Goal: Information Seeking & Learning: Find contact information

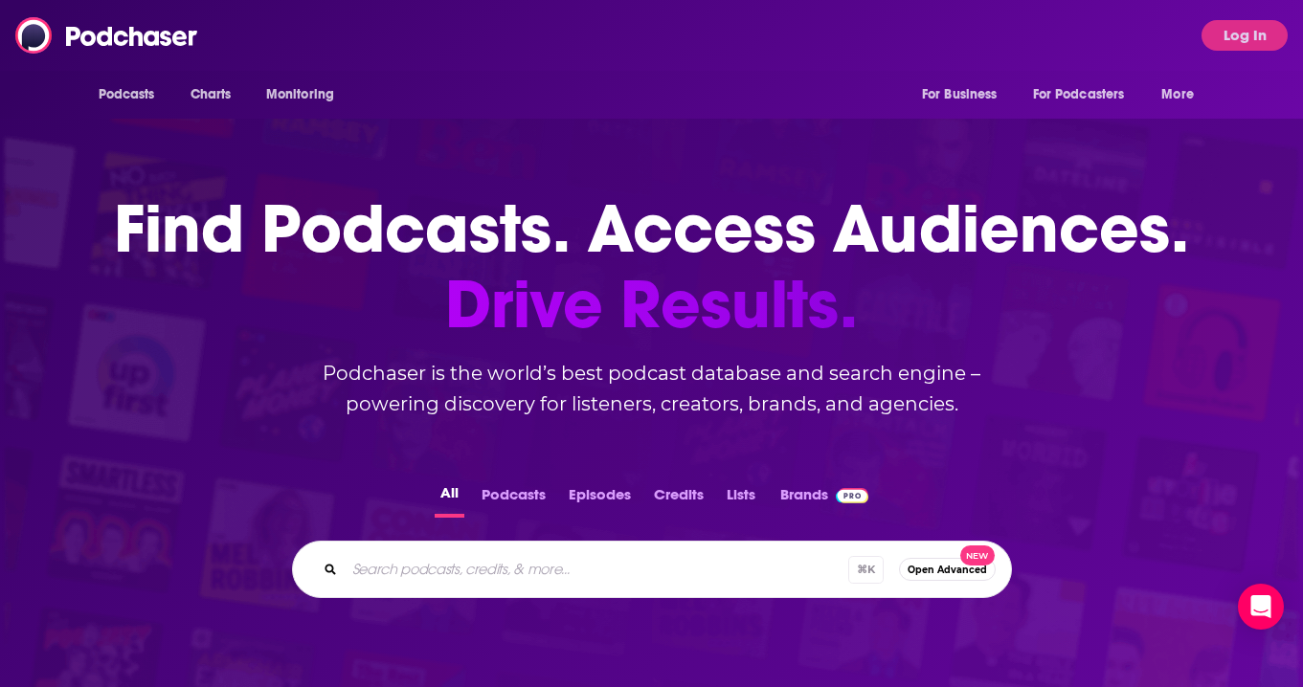
click at [1253, 34] on button "Log In" at bounding box center [1244, 35] width 86 height 31
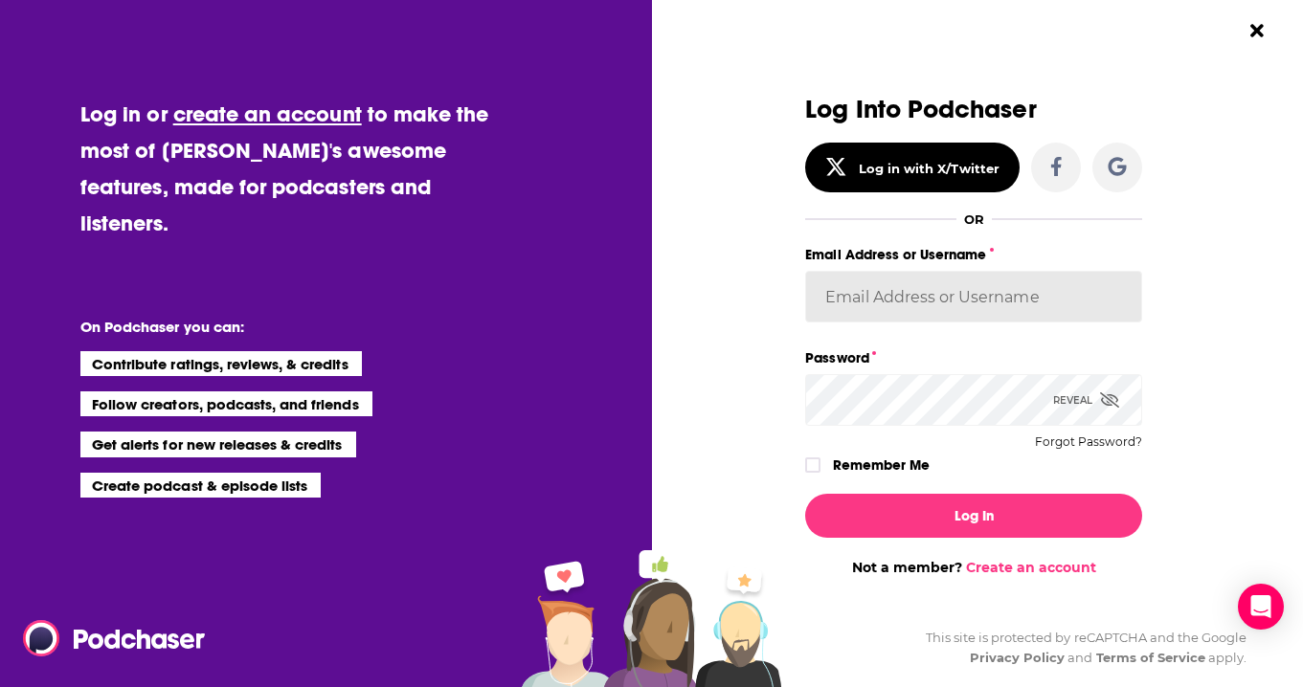
click at [883, 290] on input "Email Address or Username" at bounding box center [973, 297] width 337 height 52
type input "[PERSON_NAME][EMAIL_ADDRESS][DOMAIN_NAME]"
click at [805, 494] on button "Log In" at bounding box center [973, 516] width 337 height 44
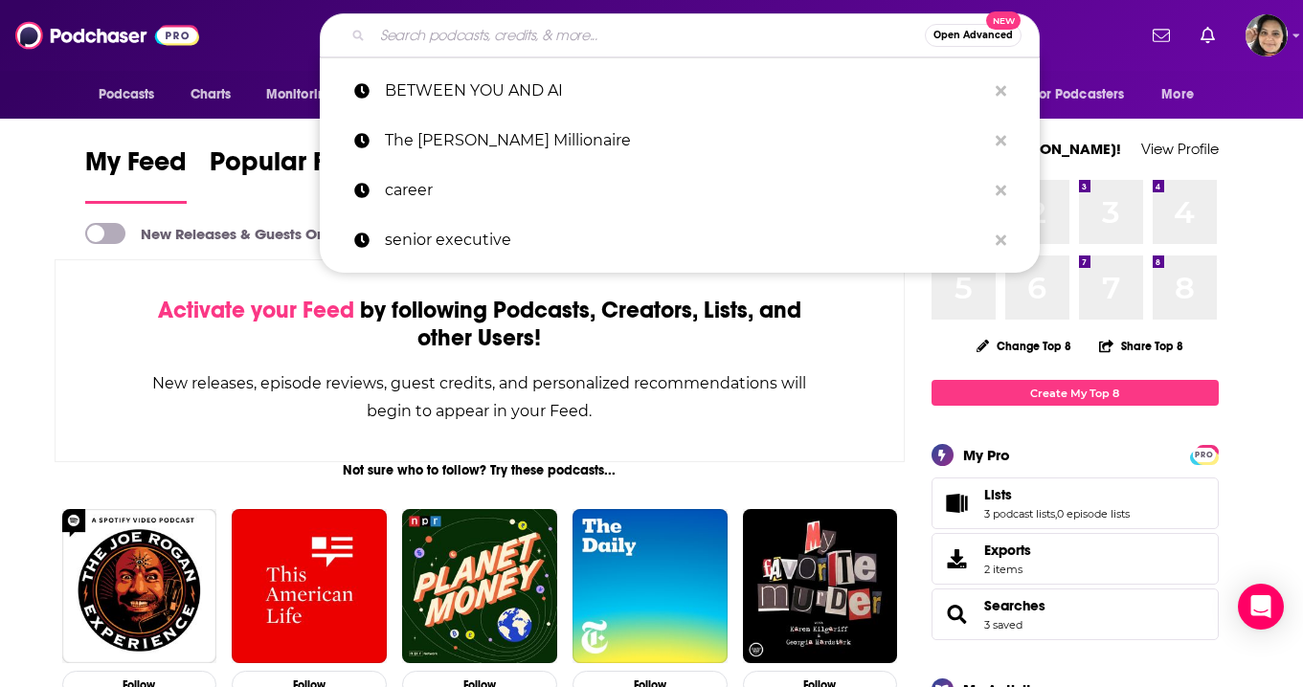
click at [593, 33] on input "Search podcasts, credits, & more..." at bounding box center [648, 35] width 552 height 31
paste input "Outcomes Rocket"
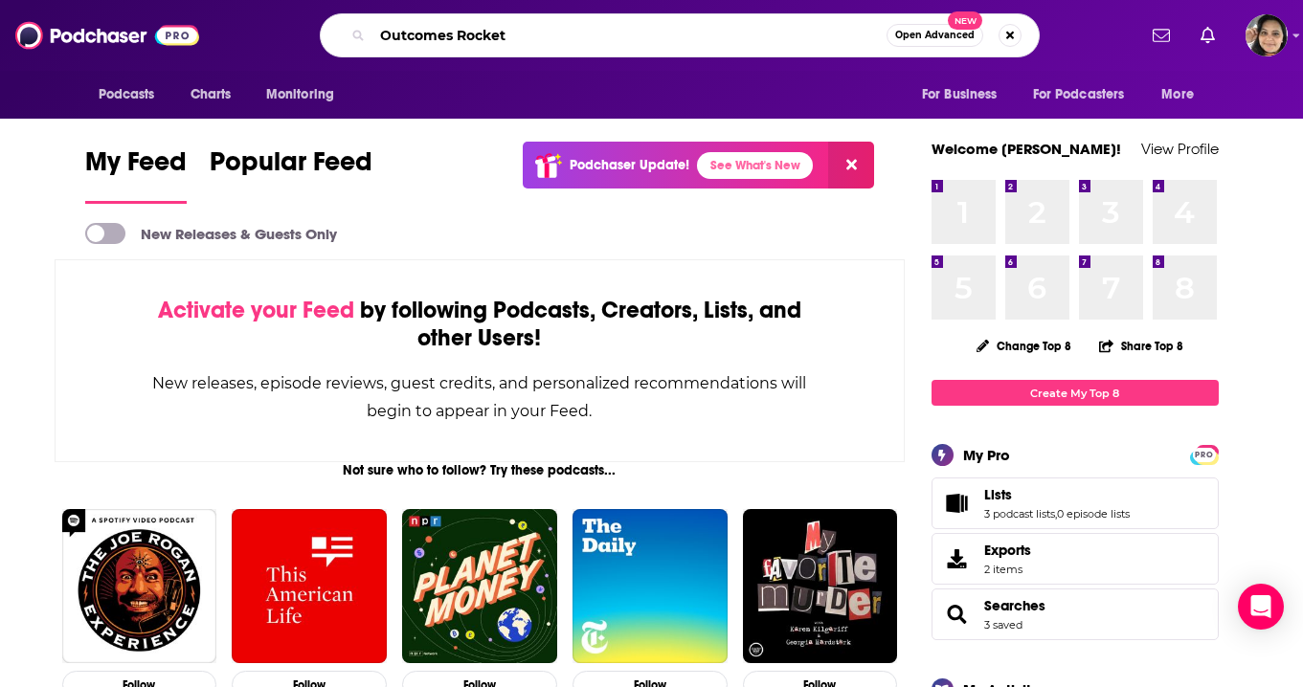
type input "Outcomes Rocket"
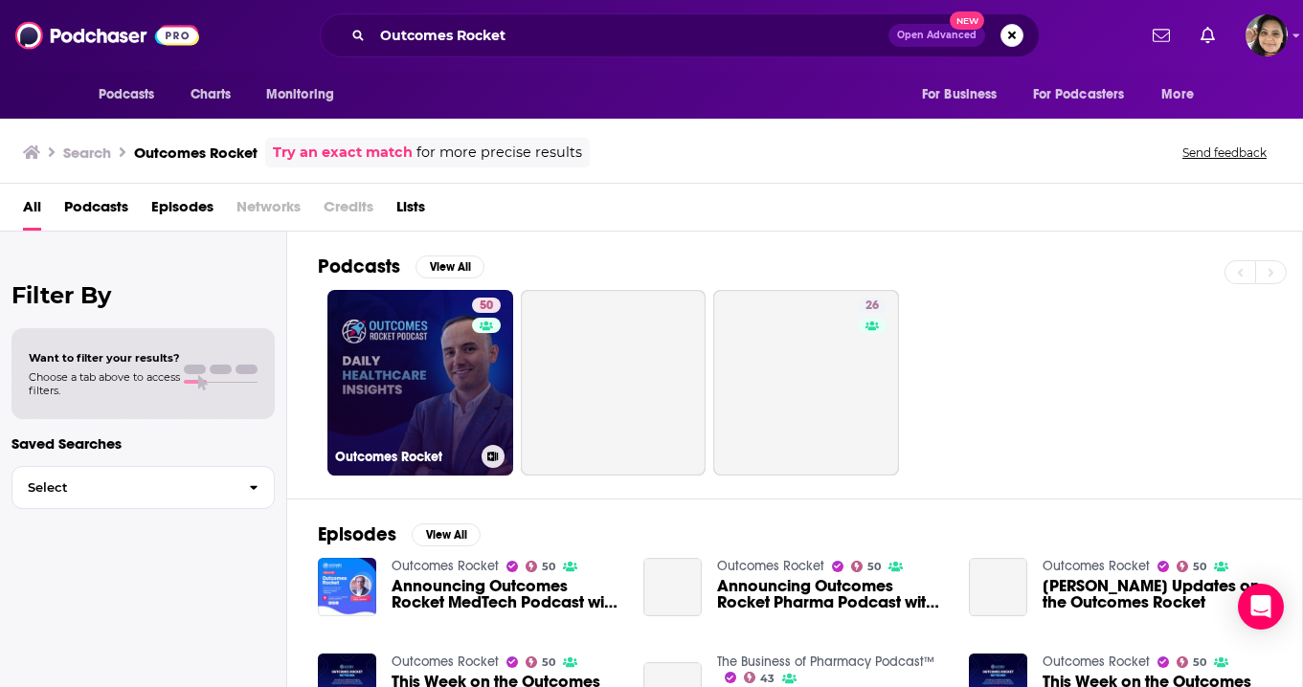
click at [462, 369] on link "50 Outcomes Rocket" at bounding box center [420, 383] width 186 height 186
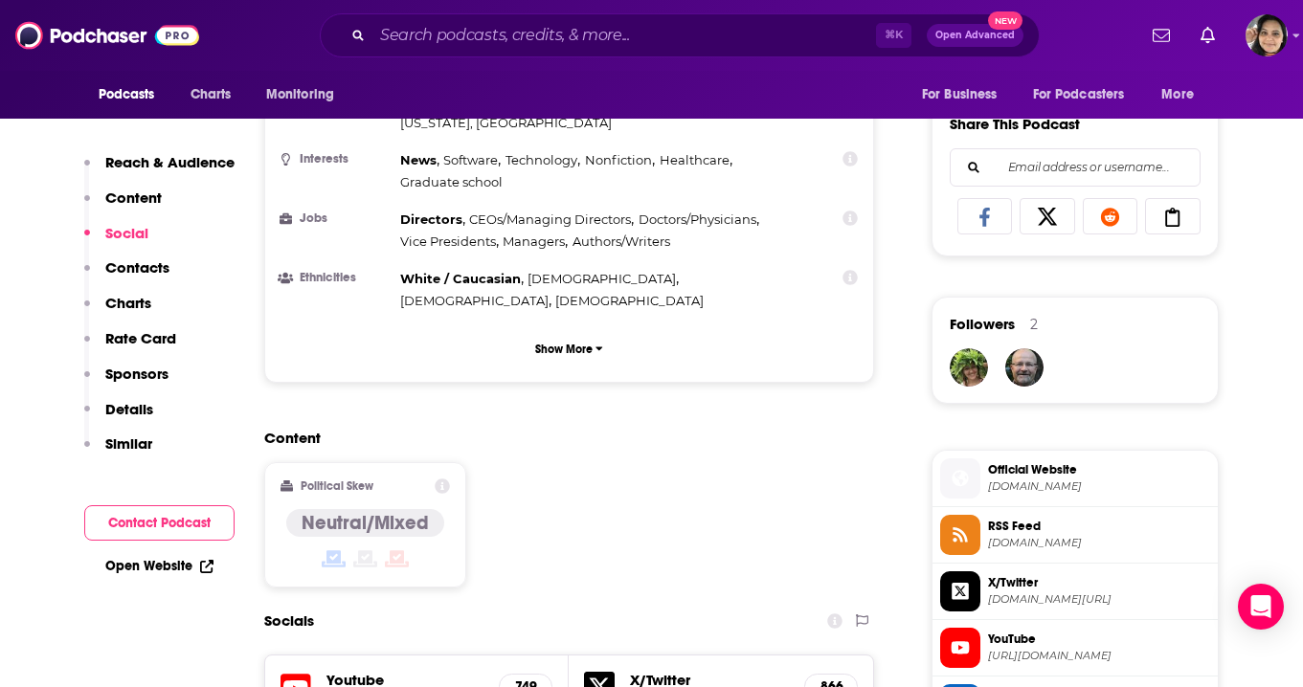
scroll to position [1426, 0]
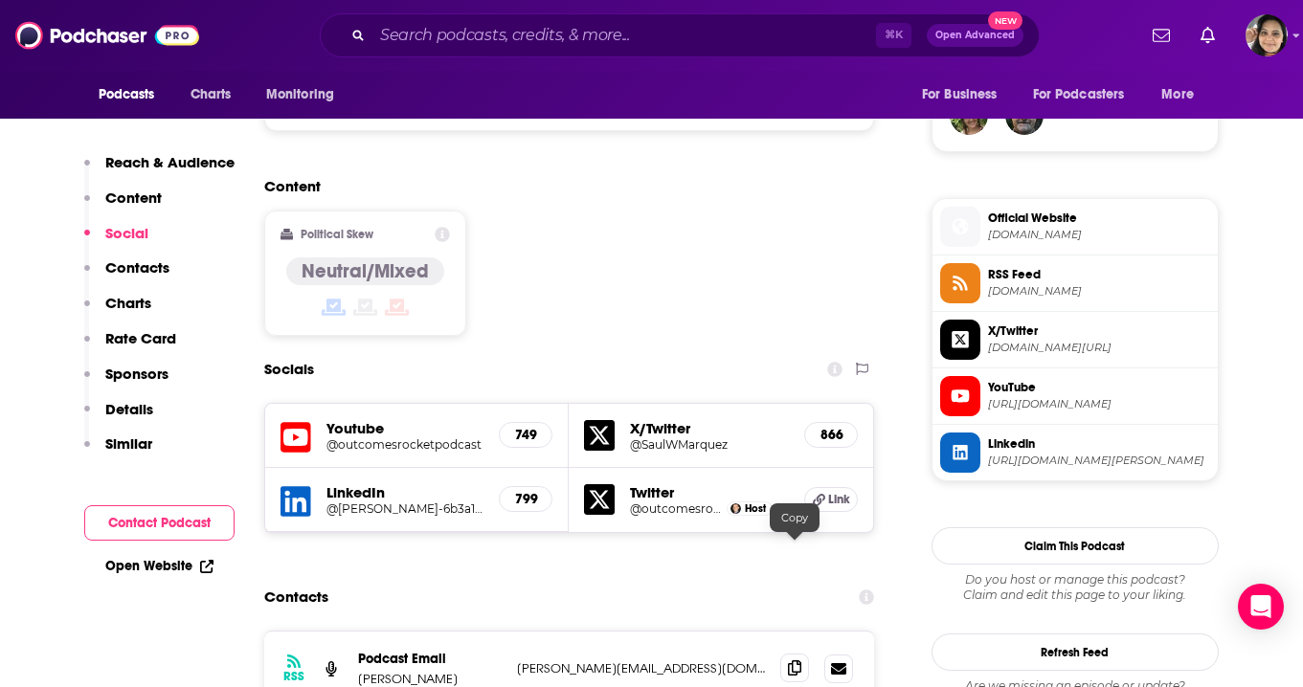
click at [792, 660] on icon at bounding box center [794, 667] width 13 height 15
click at [655, 32] on input "Search podcasts, credits, & more..." at bounding box center [623, 35] width 503 height 31
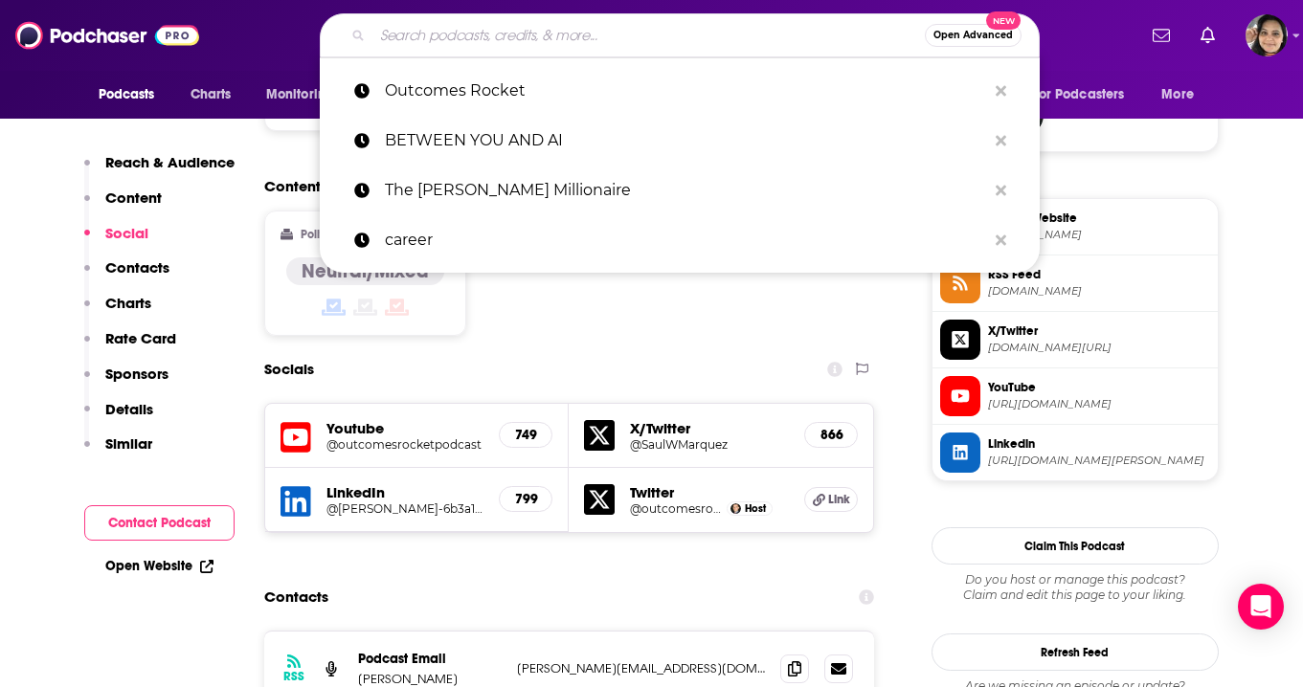
paste input "There’s a Better Way"
type input "There’s a Better Way"
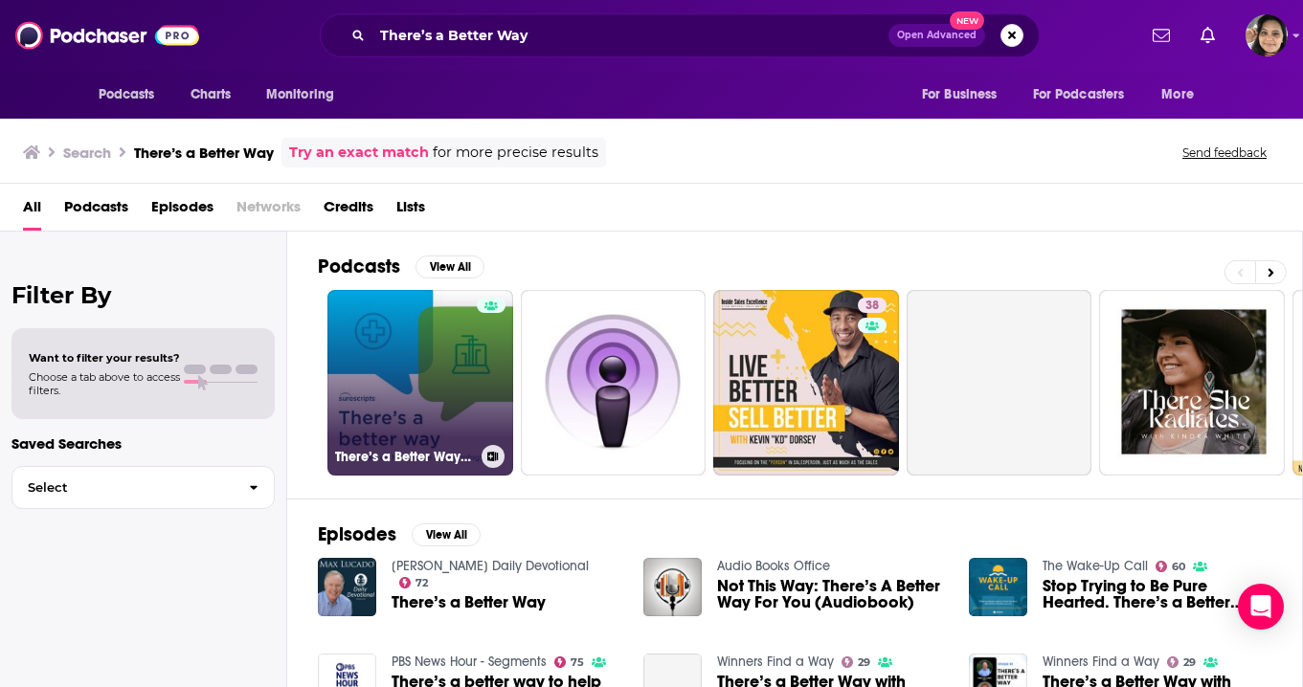
click at [454, 369] on link "There’s a Better Way: Smart Talk on Healthcare and Technology" at bounding box center [420, 383] width 186 height 186
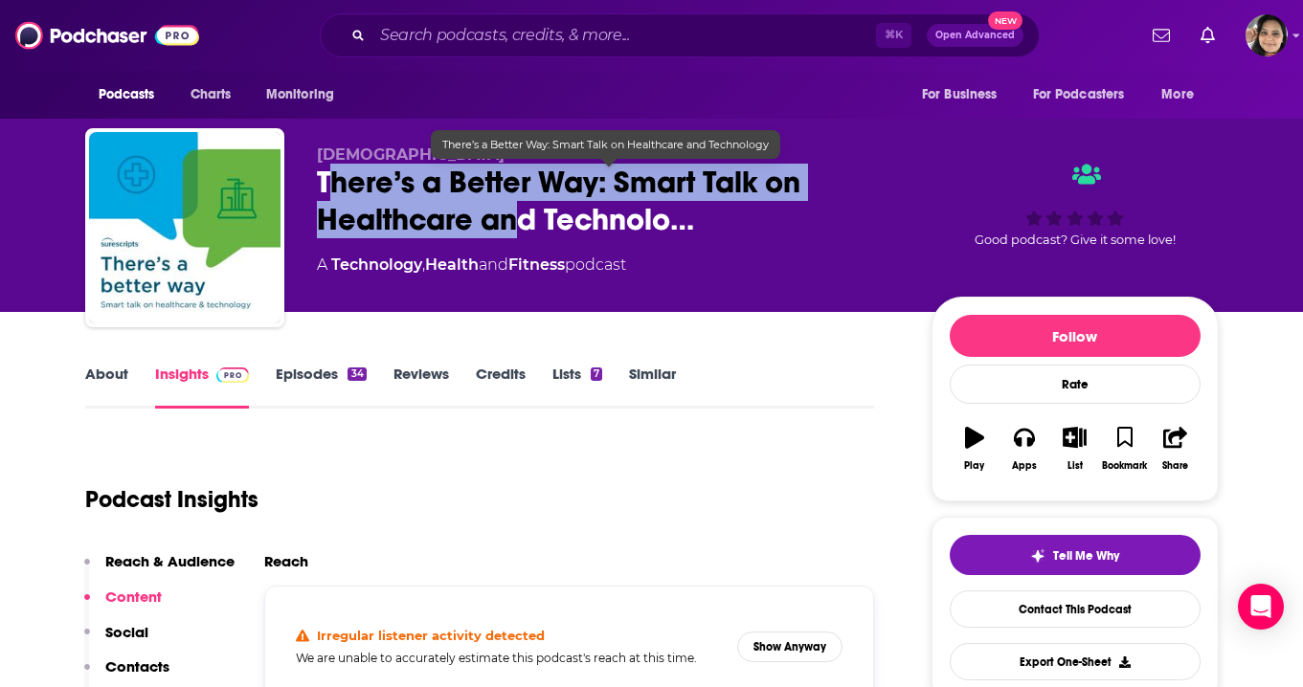
drag, startPoint x: 329, startPoint y: 182, endPoint x: 511, endPoint y: 217, distance: 185.3
click at [511, 217] on span "There’s a Better Way: Smart Talk on Healthcare and Technolo…" at bounding box center [609, 201] width 584 height 75
drag, startPoint x: 663, startPoint y: 224, endPoint x: 315, endPoint y: 190, distance: 350.1
click at [315, 190] on div "Surescripts There’s a Better Way: Smart Talk on Healthcare and Technolo… A Tech…" at bounding box center [651, 231] width 1133 height 207
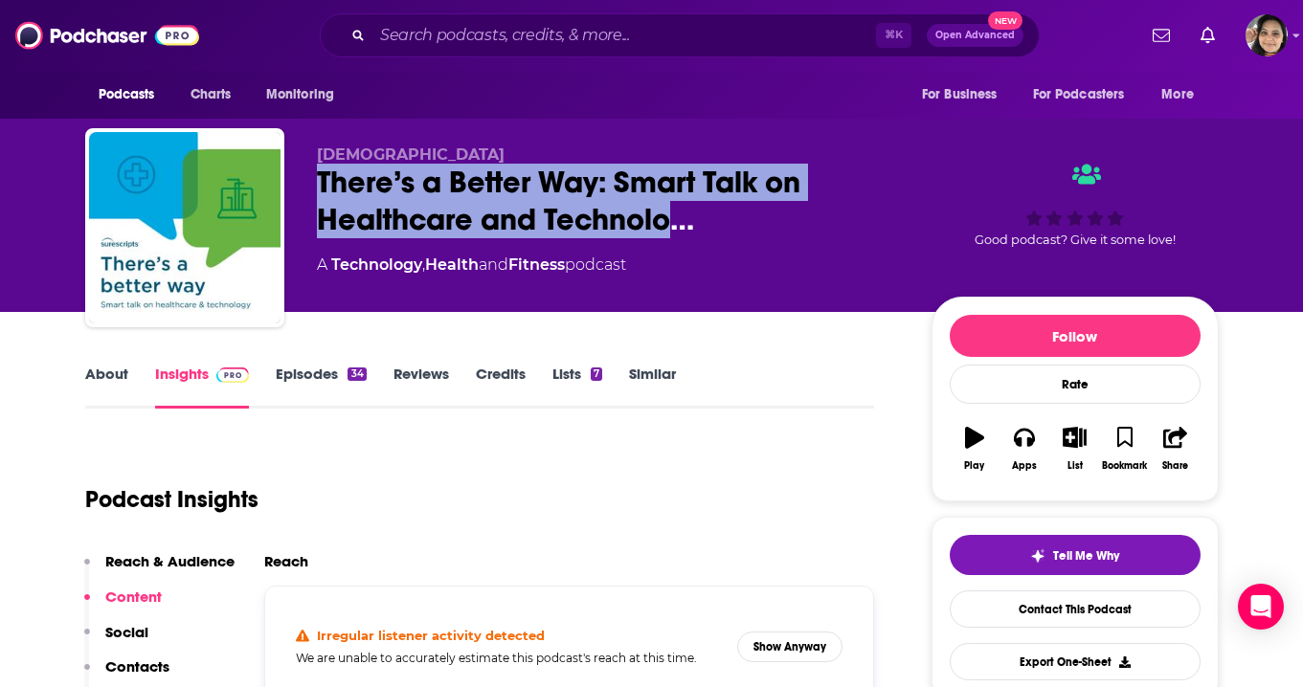
copy h2 "There’s a Better Way: Smart Talk on Healthcare and Technolo"
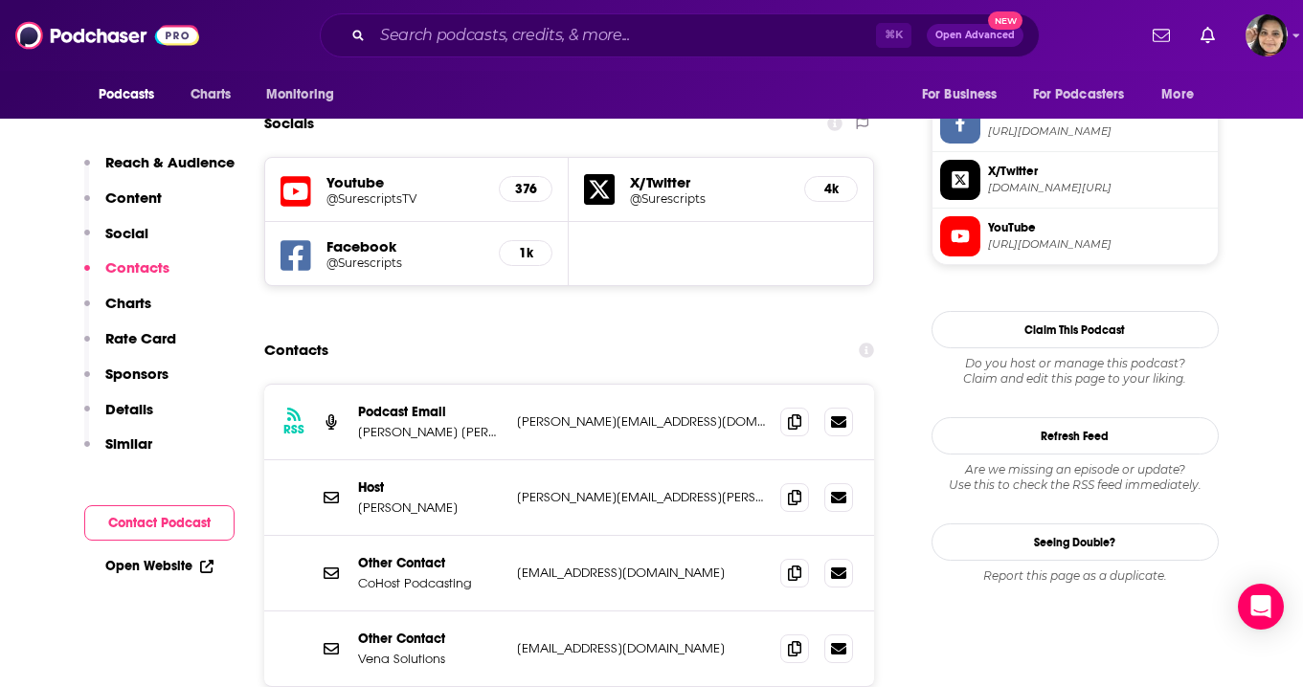
scroll to position [1644, 0]
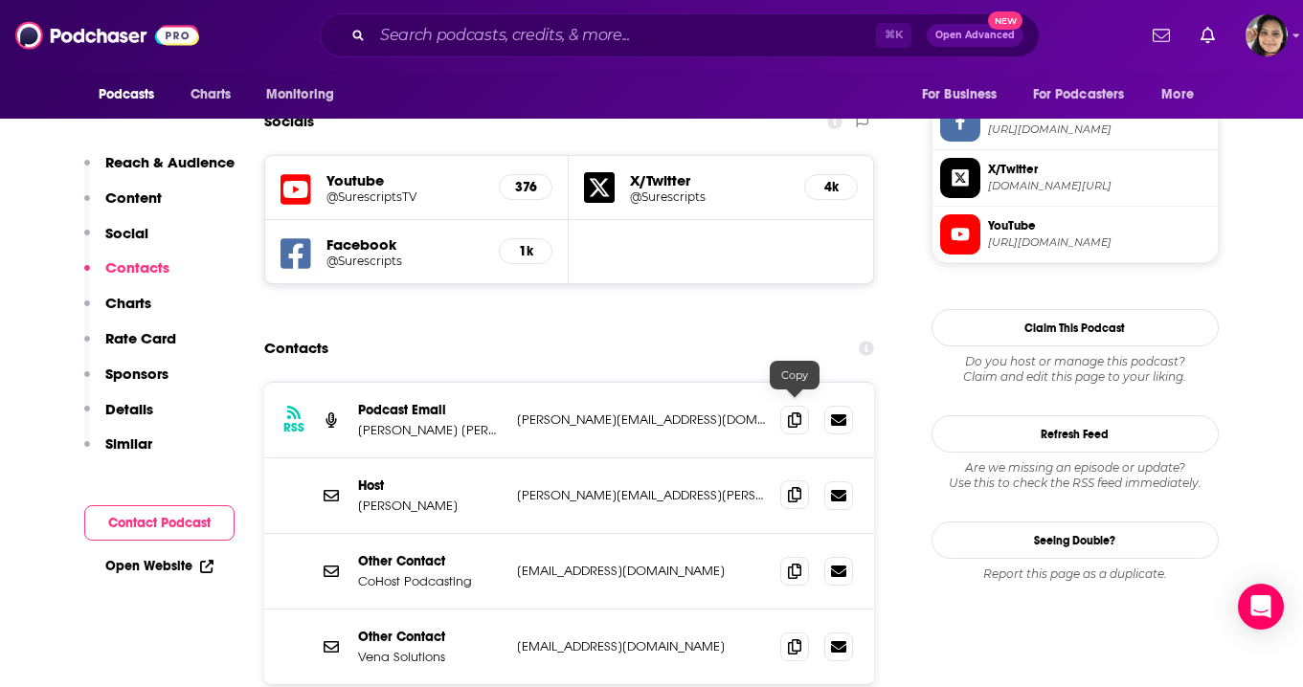
click at [792, 481] on span at bounding box center [794, 495] width 29 height 29
click at [463, 44] on input "Search podcasts, credits, & more..." at bounding box center [623, 35] width 503 height 31
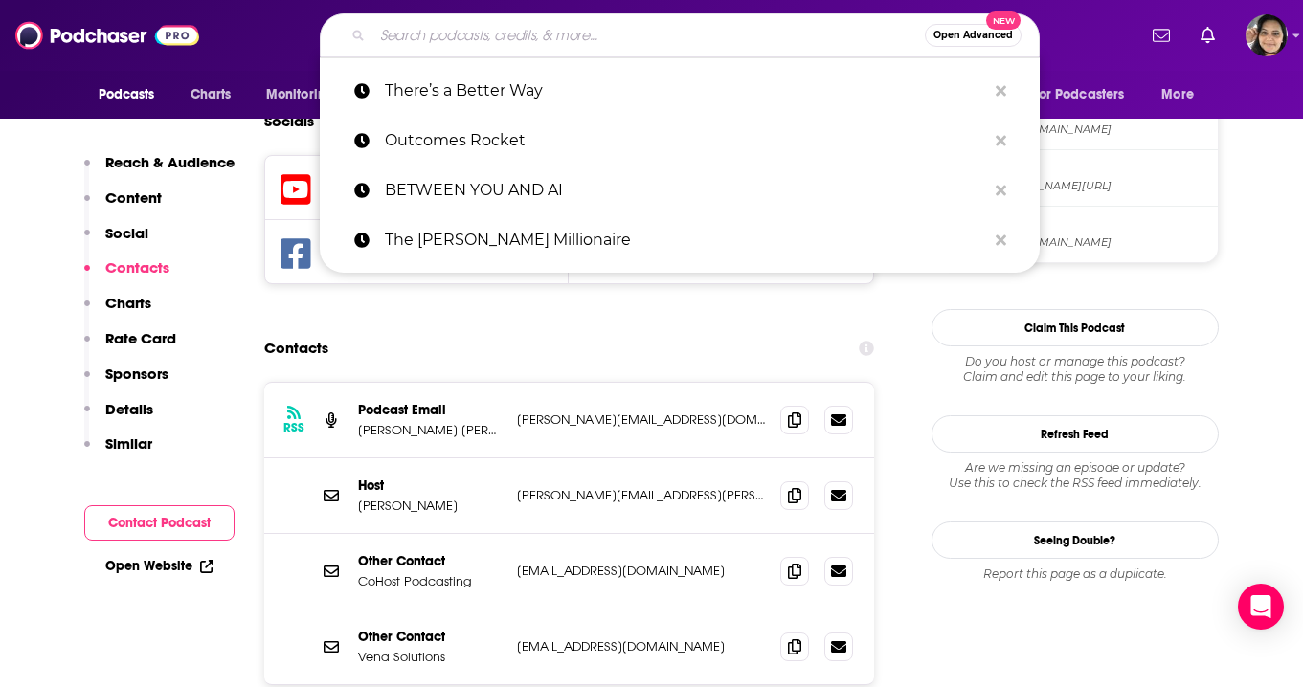
paste input "MedCity Pivot"
type input "MedCity Pivot"
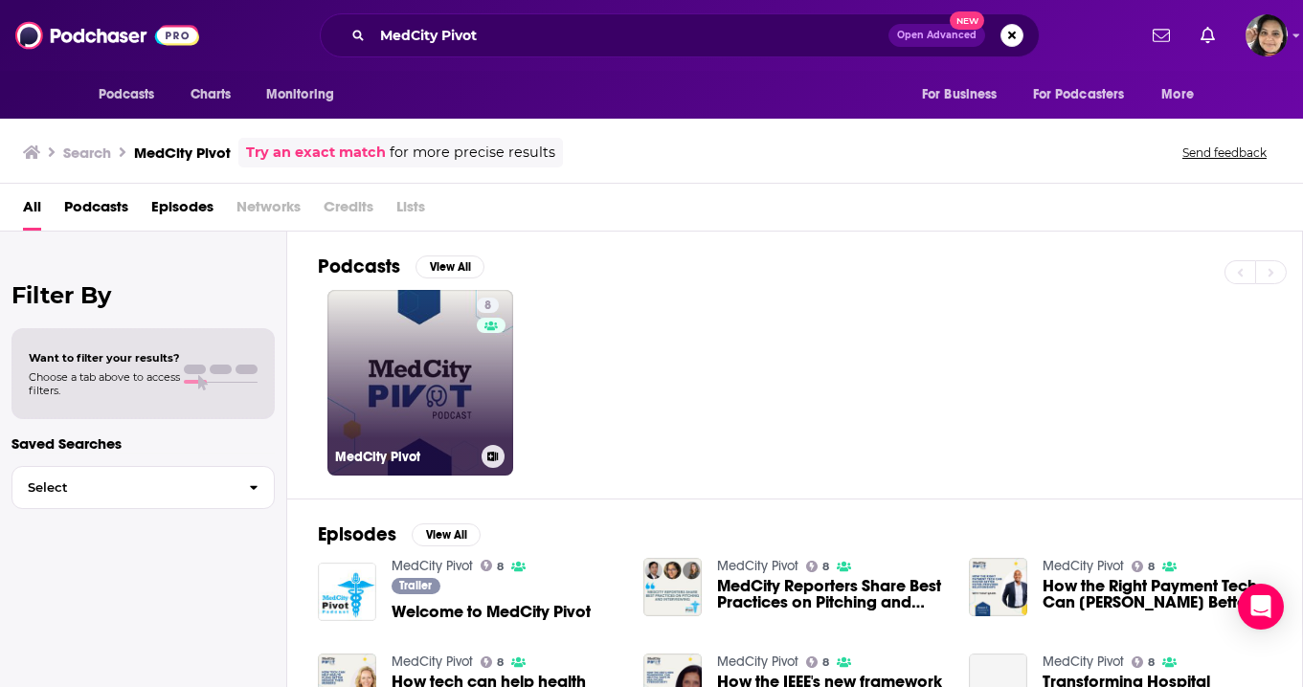
click at [389, 353] on link "8 MedCity Pivot" at bounding box center [420, 383] width 186 height 186
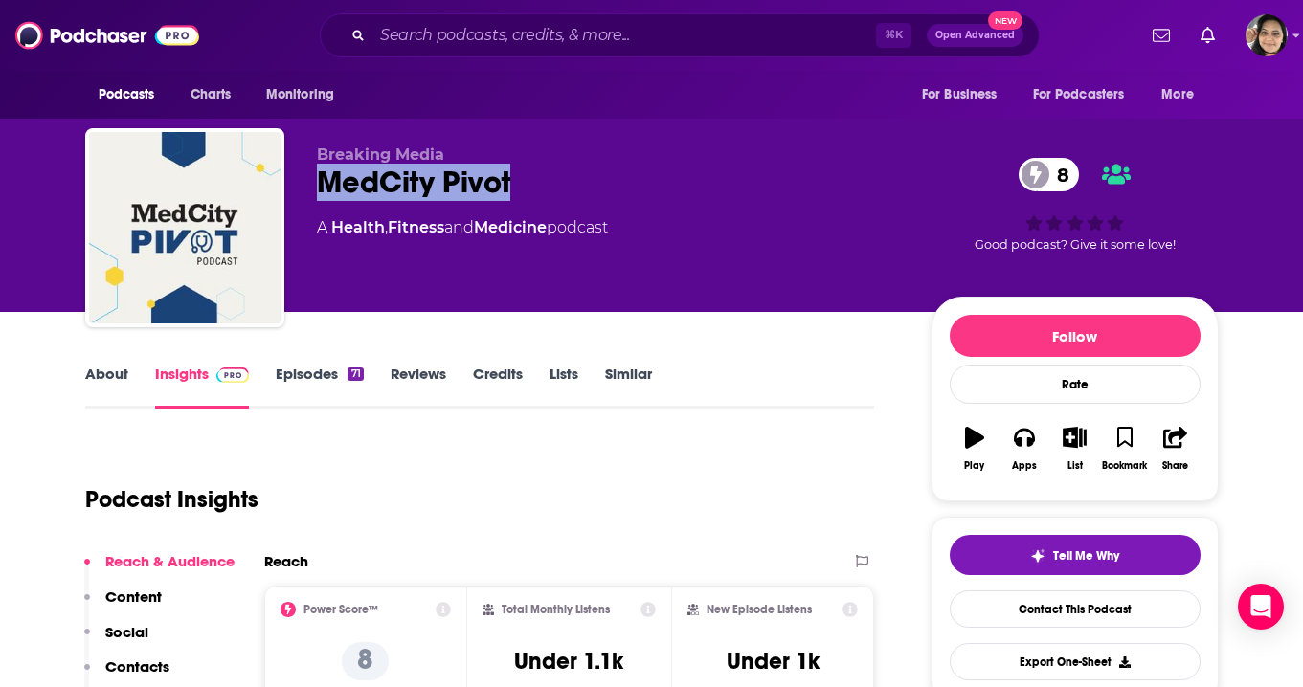
drag, startPoint x: 310, startPoint y: 180, endPoint x: 549, endPoint y: 190, distance: 239.5
click at [549, 190] on div "Breaking Media MedCity Pivot 8 A Health , Fitness and Medicine podcast 8 Good p…" at bounding box center [651, 231] width 1133 height 207
copy h2 "MedCity Pivot"
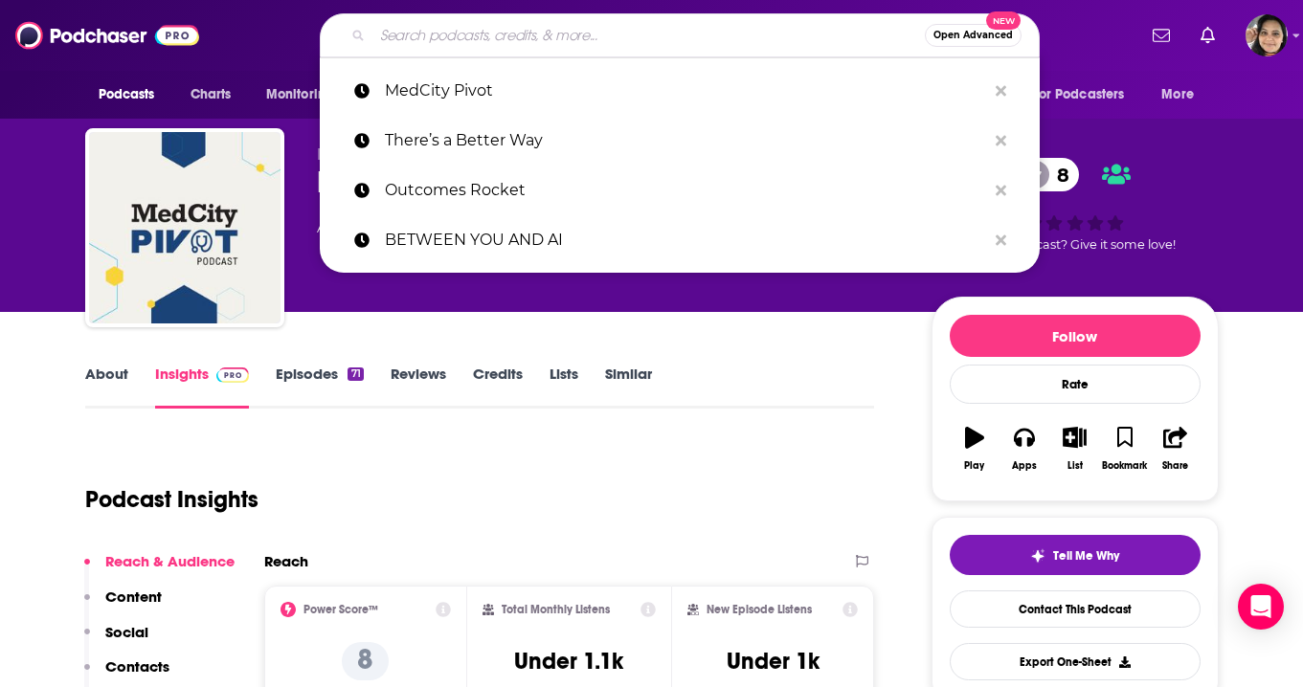
click at [498, 26] on input "Search podcasts, credits, & more..." at bounding box center [648, 35] width 552 height 31
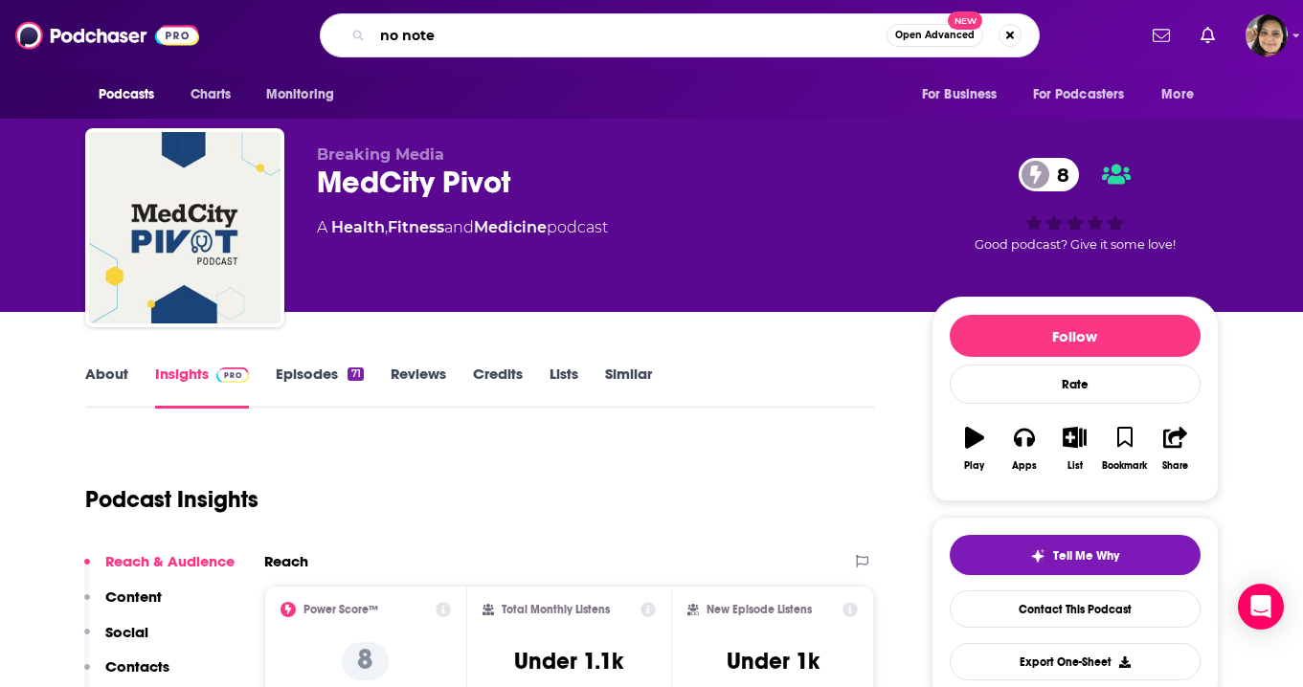
type input "no notes"
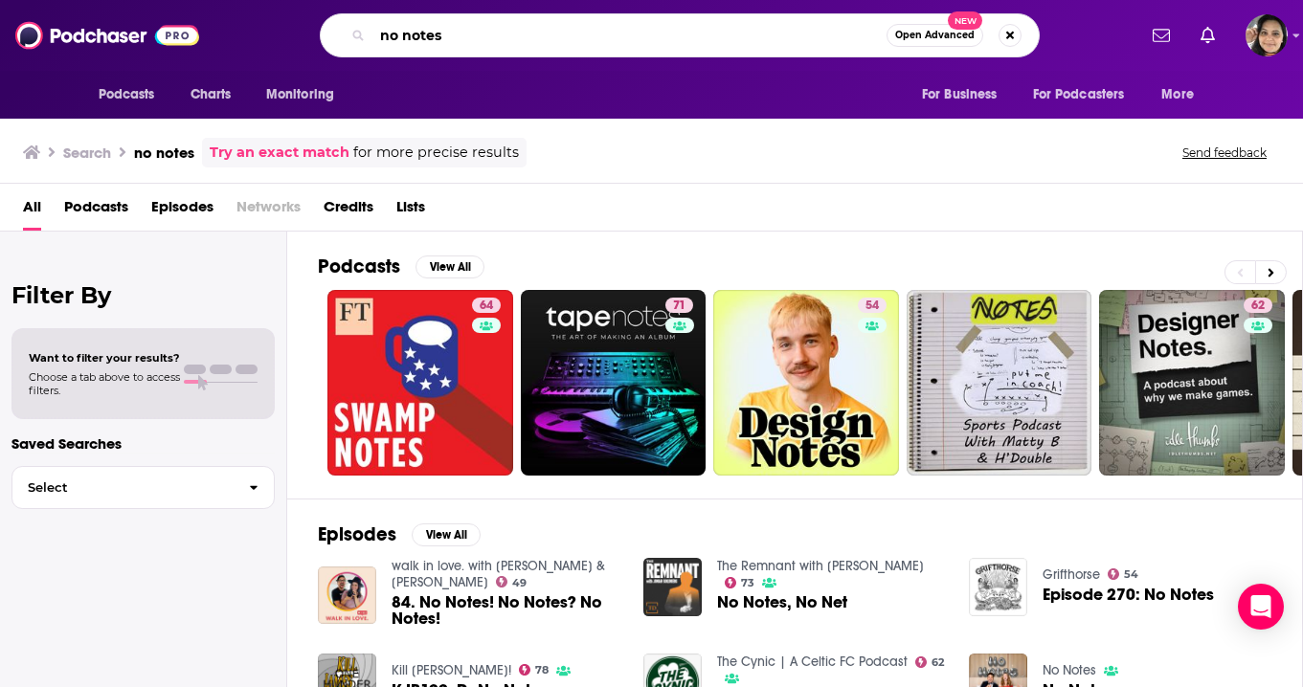
click at [532, 30] on input "no notes" at bounding box center [629, 35] width 514 height 31
paste input "No Notes - Eleos Health"
type input "No Notes - Eleos Health"
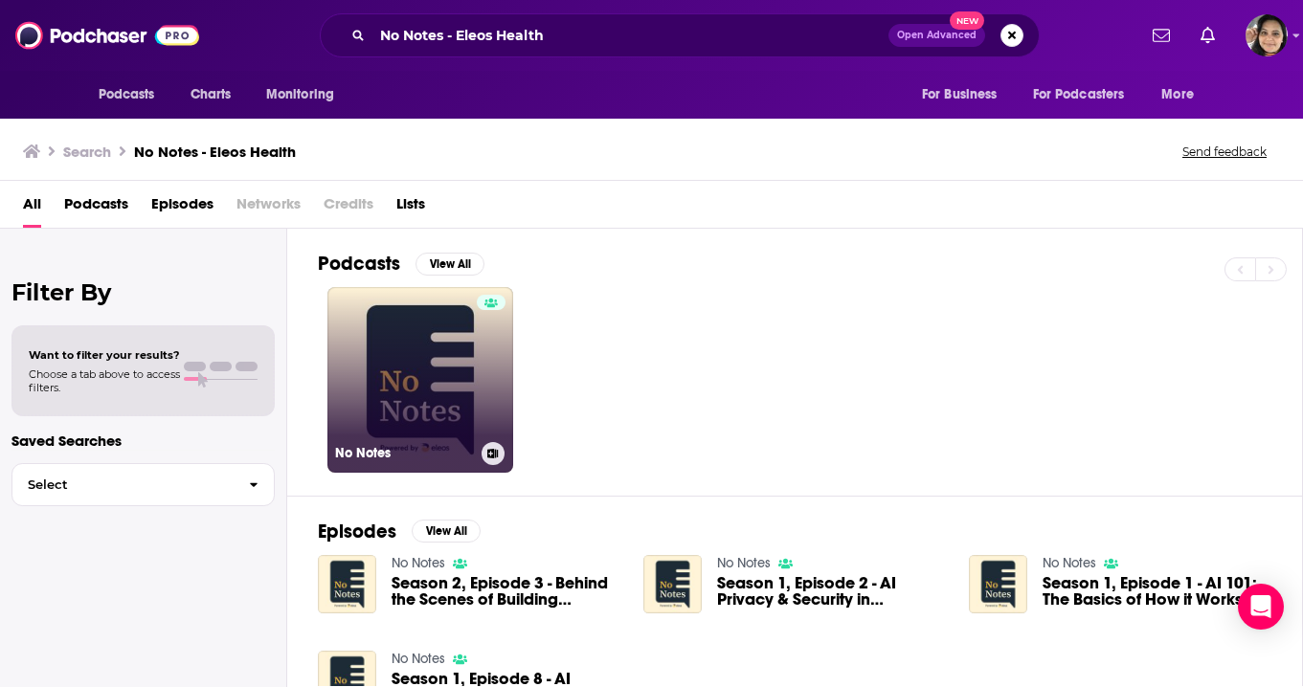
click at [399, 387] on link "No Notes" at bounding box center [420, 380] width 186 height 186
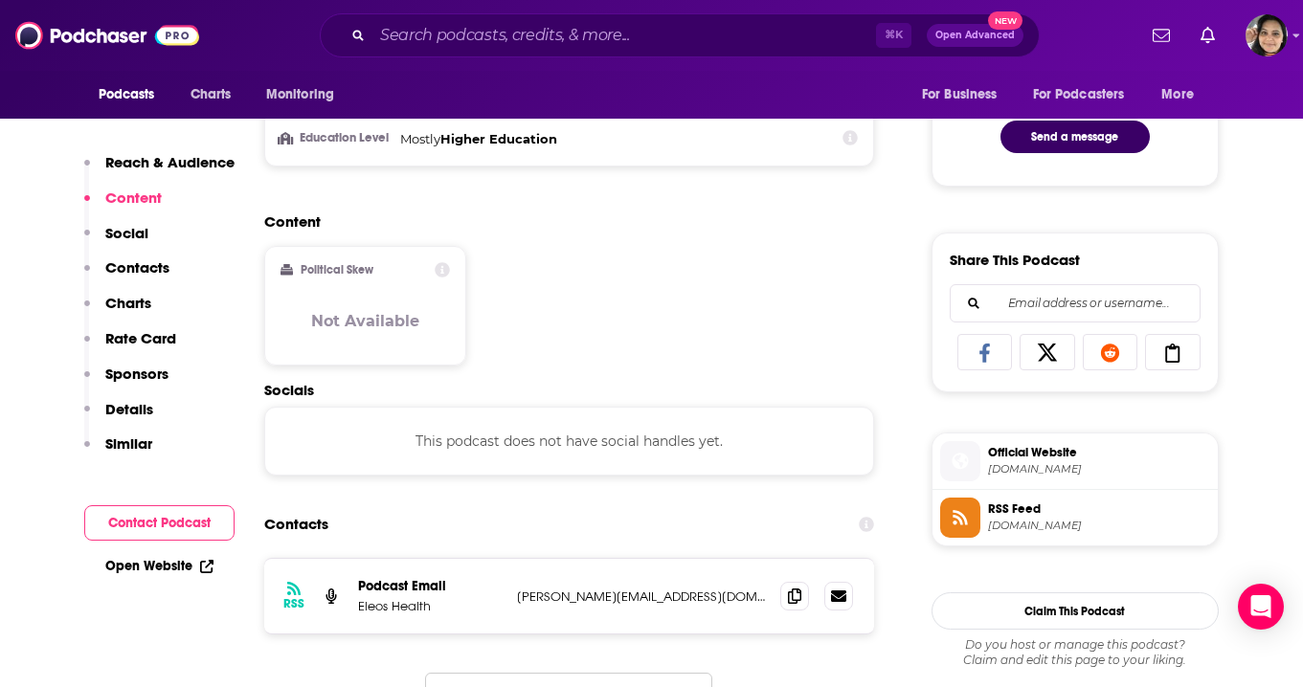
scroll to position [1253, 0]
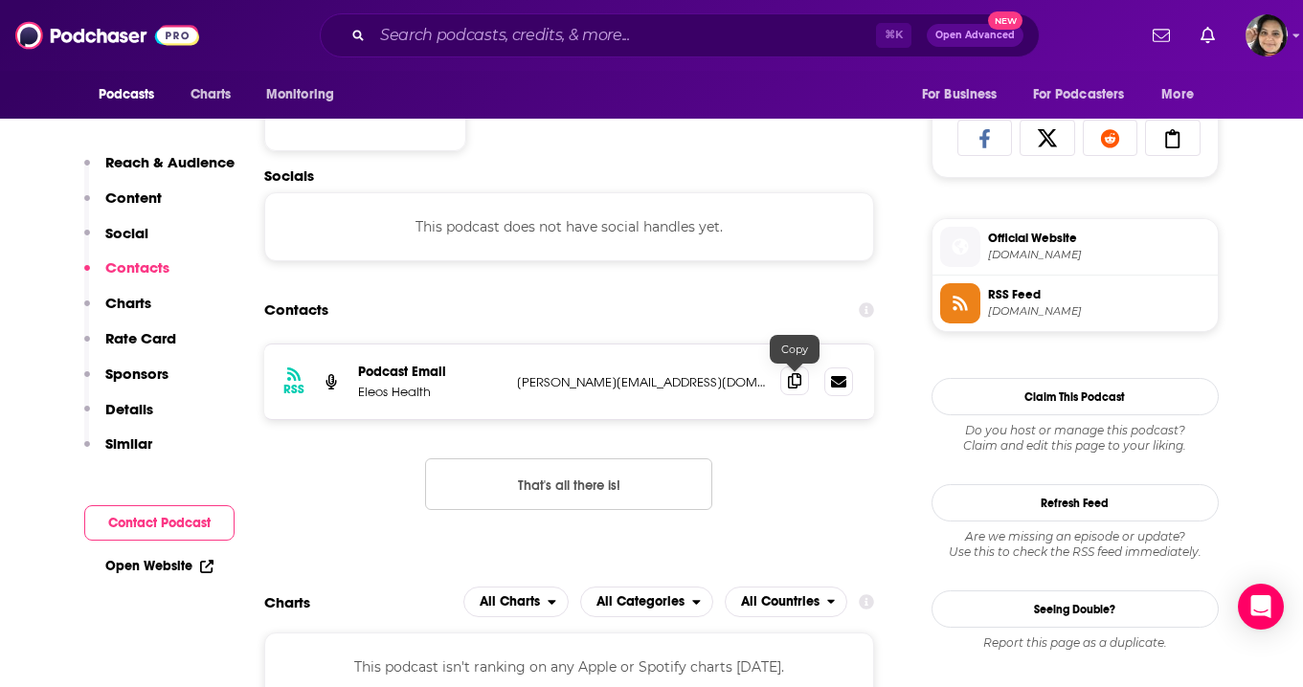
click at [800, 383] on icon at bounding box center [794, 380] width 13 height 15
click at [800, 388] on icon at bounding box center [794, 380] width 13 height 15
